Goal: Find specific page/section: Find specific page/section

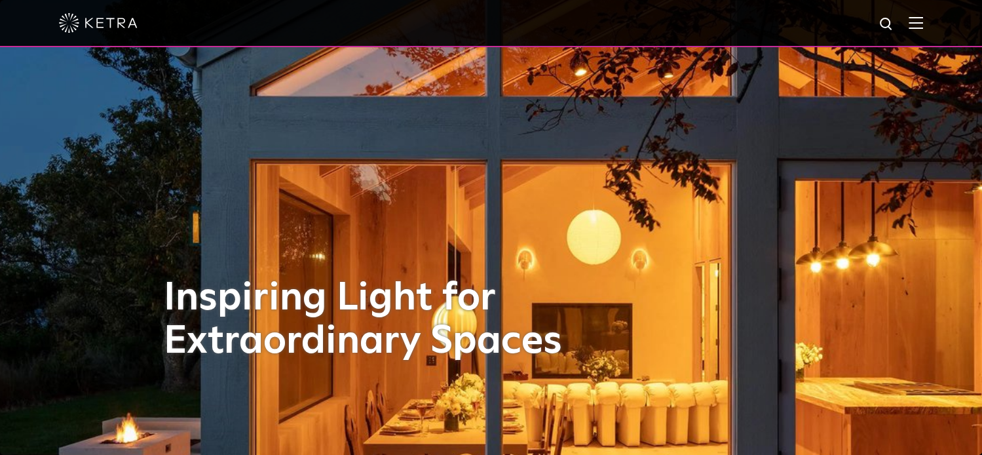
click at [69, 29] on img at bounding box center [98, 23] width 79 height 20
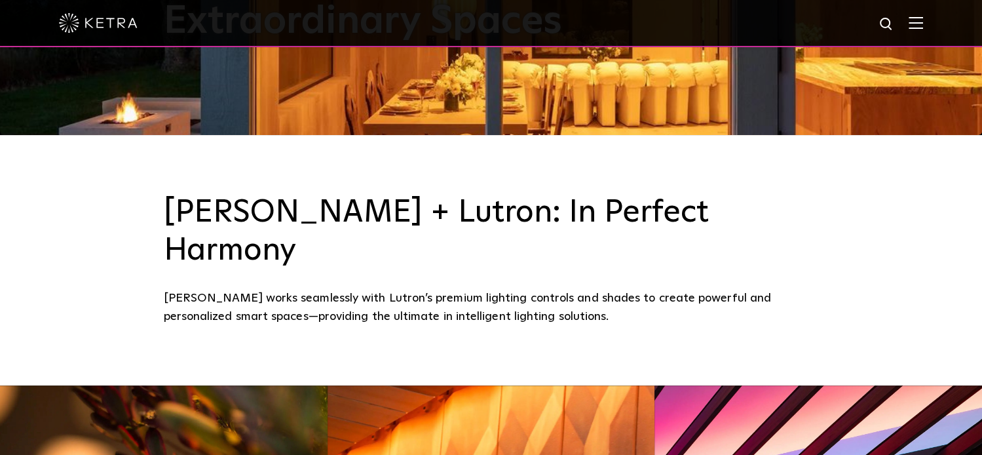
scroll to position [131, 0]
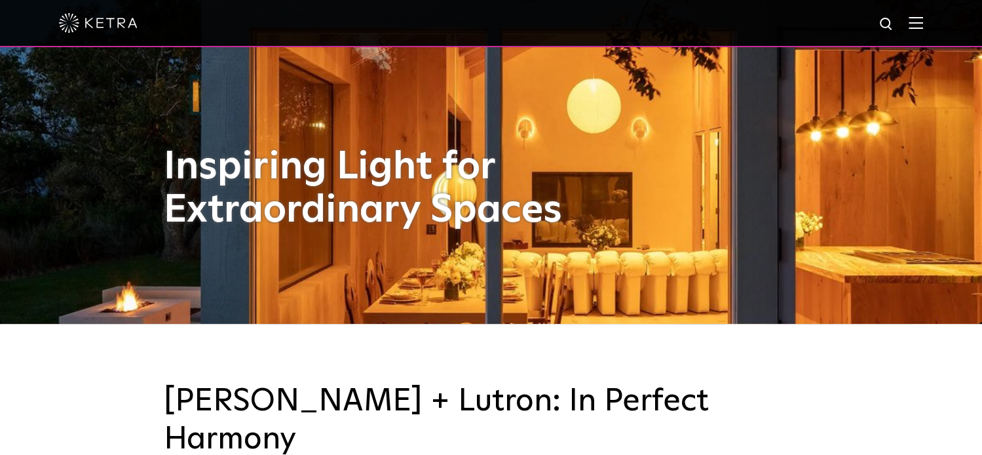
click at [924, 26] on img at bounding box center [916, 22] width 14 height 12
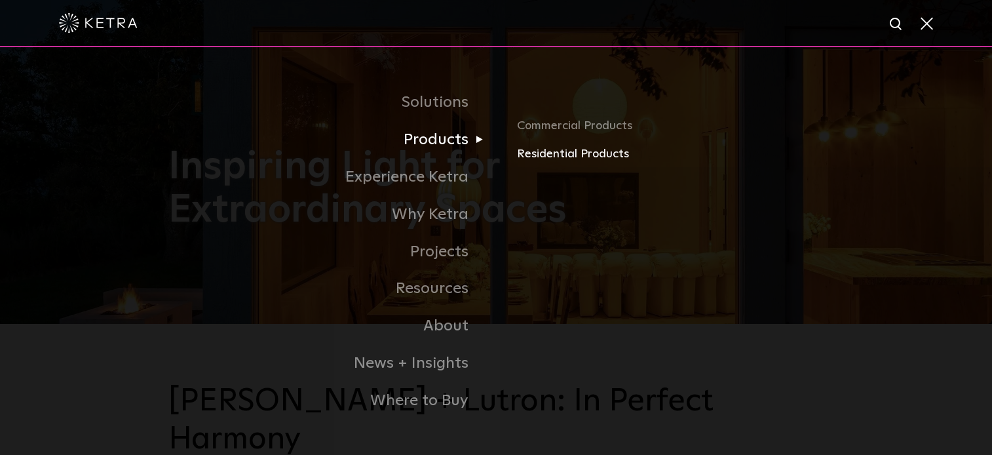
click at [565, 157] on link "Residential Products" at bounding box center [670, 154] width 307 height 19
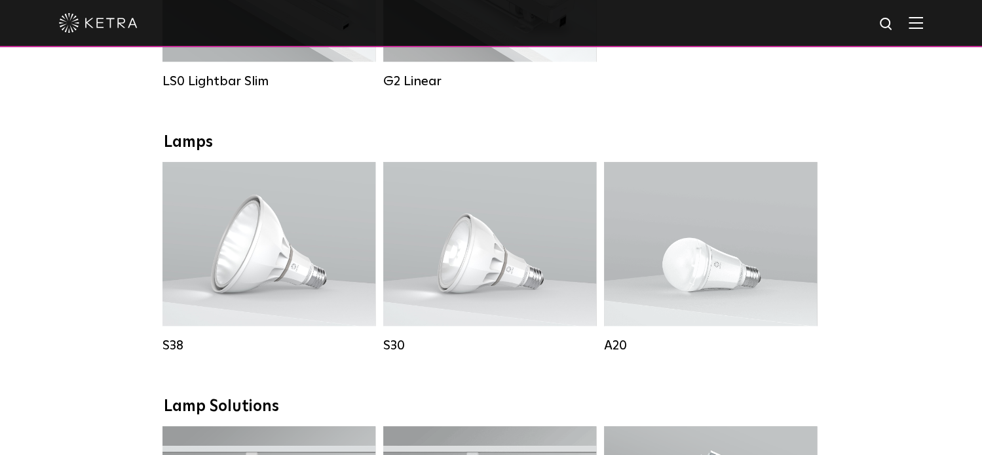
scroll to position [197, 0]
